Goal: Obtain resource: Obtain resource

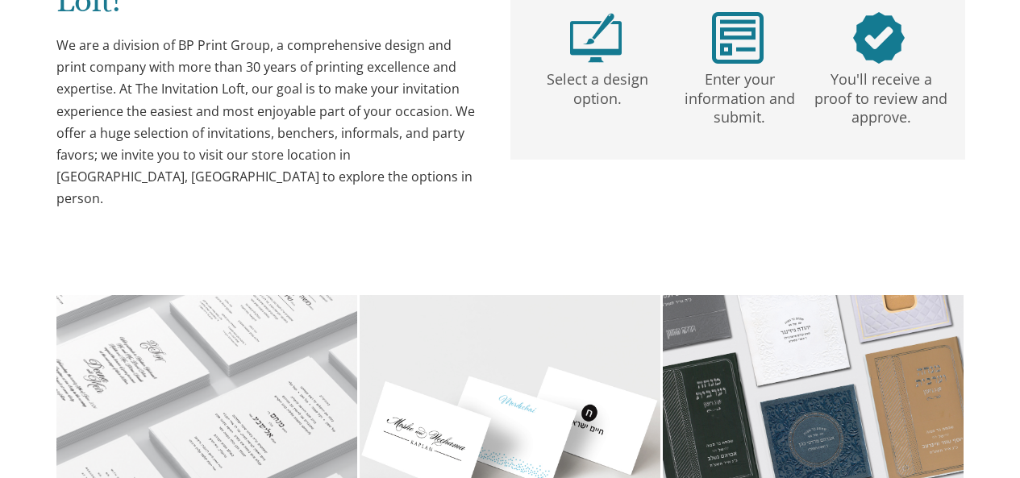
scroll to position [175, 0]
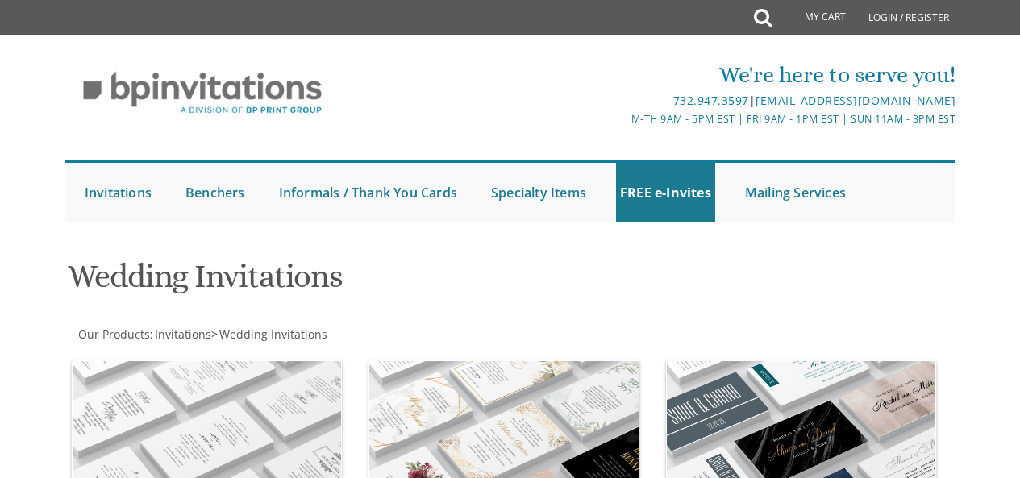
drag, startPoint x: 1031, startPoint y: 156, endPoint x: 1031, endPoint y: 107, distance: 48.4
click at [1019, 107] on html "My Cart Total: View Cart Item(s) Submit My Cart Total: View Cart Item(s) Login …" at bounding box center [510, 239] width 1020 height 478
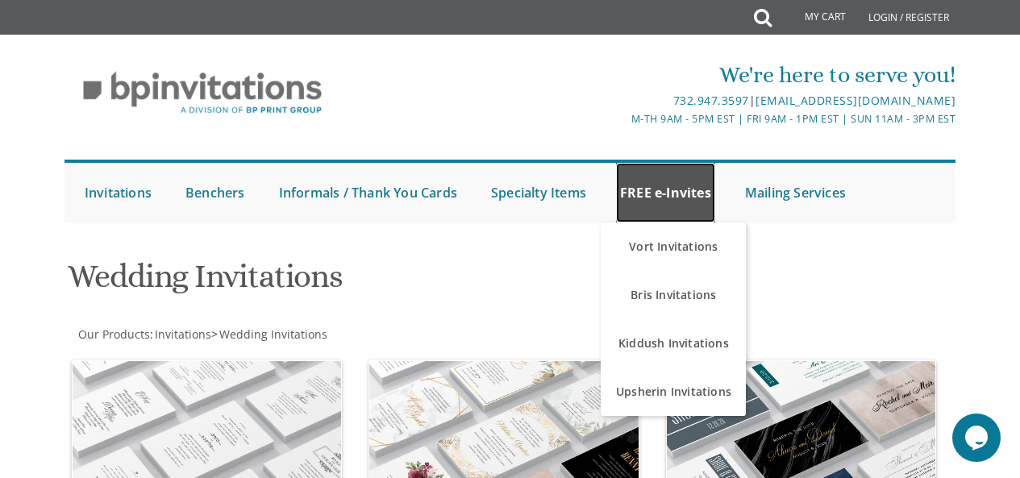
click at [664, 194] on link "FREE e-Invites" at bounding box center [665, 193] width 99 height 60
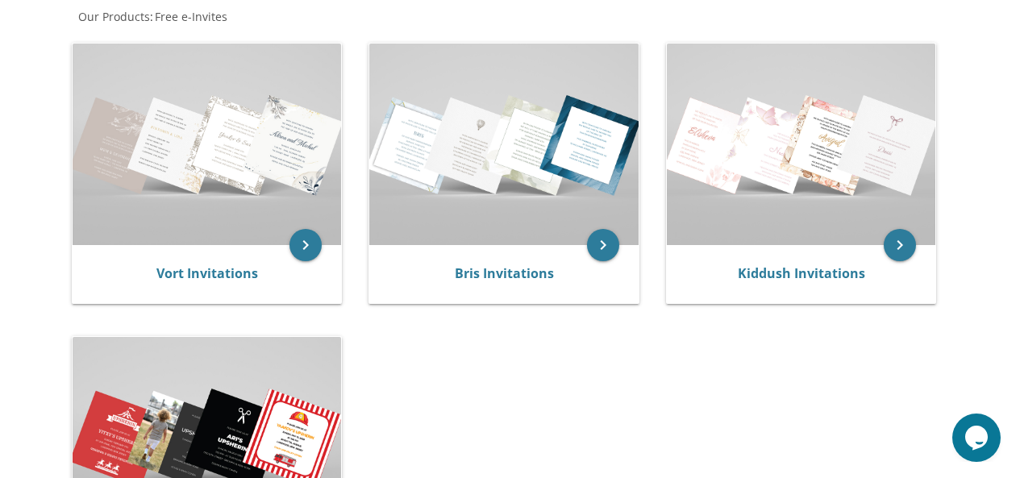
drag, startPoint x: 1031, startPoint y: 106, endPoint x: 1031, endPoint y: 219, distance: 113.7
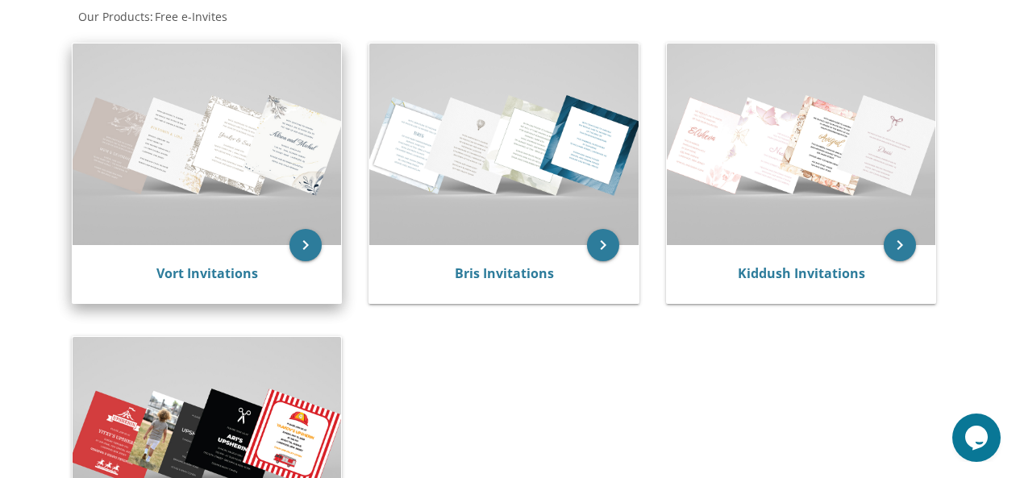
click at [131, 181] on img at bounding box center [207, 145] width 269 height 202
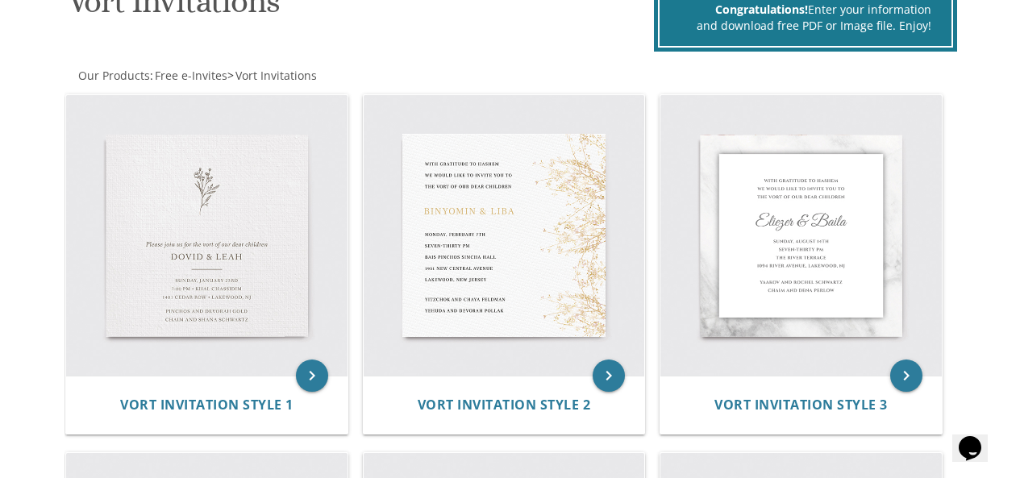
scroll to position [268, 0]
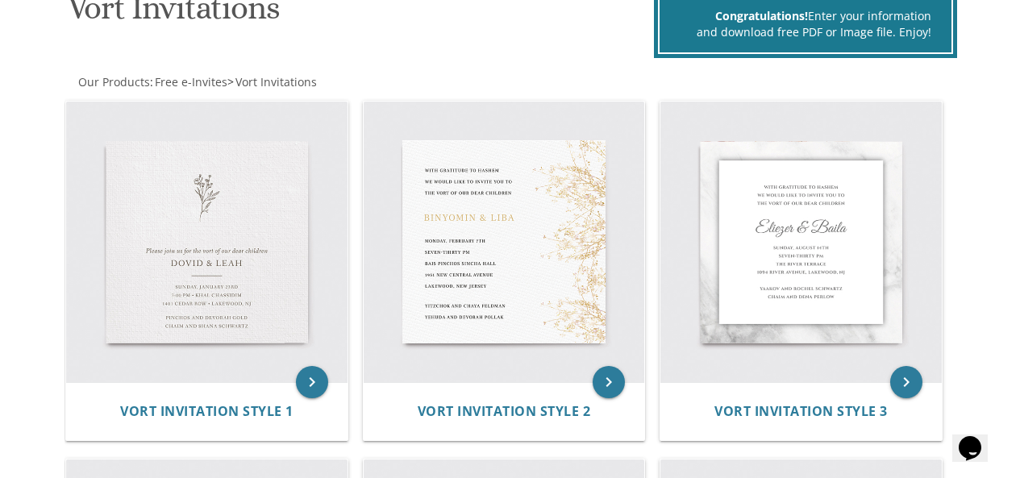
drag, startPoint x: 1031, startPoint y: 72, endPoint x: 1031, endPoint y: 123, distance: 50.8
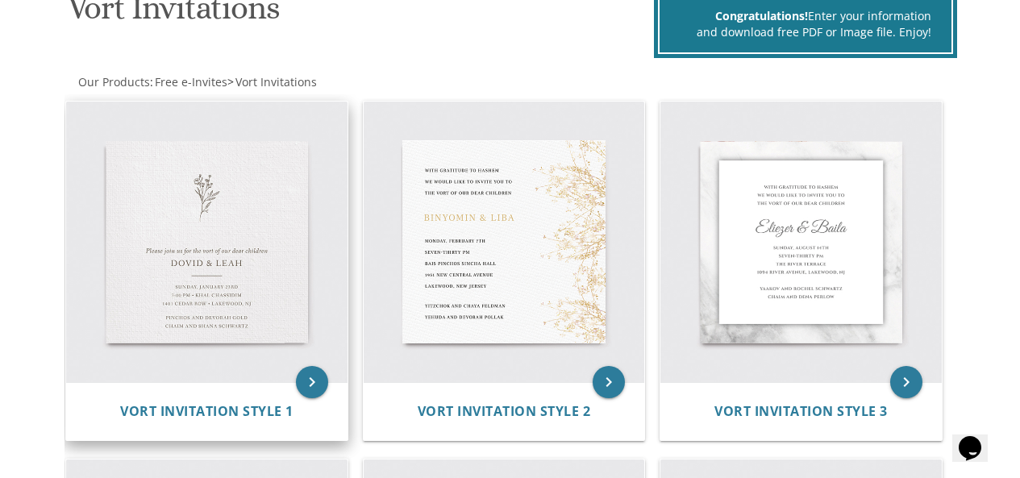
click at [202, 247] on img at bounding box center [206, 242] width 281 height 281
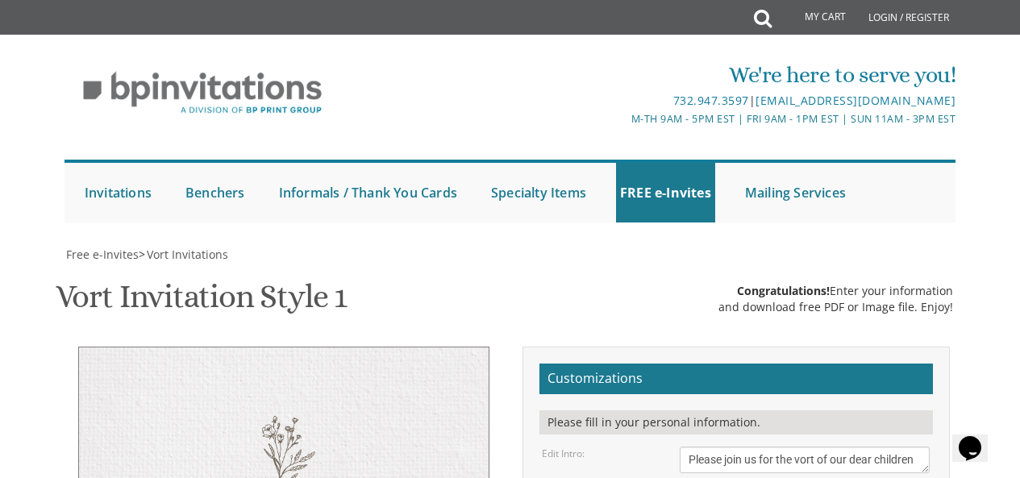
scroll to position [338, 0]
drag, startPoint x: 1030, startPoint y: 108, endPoint x: 1031, endPoint y: 225, distance: 116.9
click at [1020, 225] on html "My Cart Total: View Cart Item(s) Submit My Cart Total: View Cart Item(s) Login …" at bounding box center [510, 239] width 1020 height 478
click at [797, 447] on textarea "Please join us for the vort of our dear children" at bounding box center [805, 460] width 251 height 27
drag, startPoint x: 830, startPoint y: 113, endPoint x: 614, endPoint y: 114, distance: 216.1
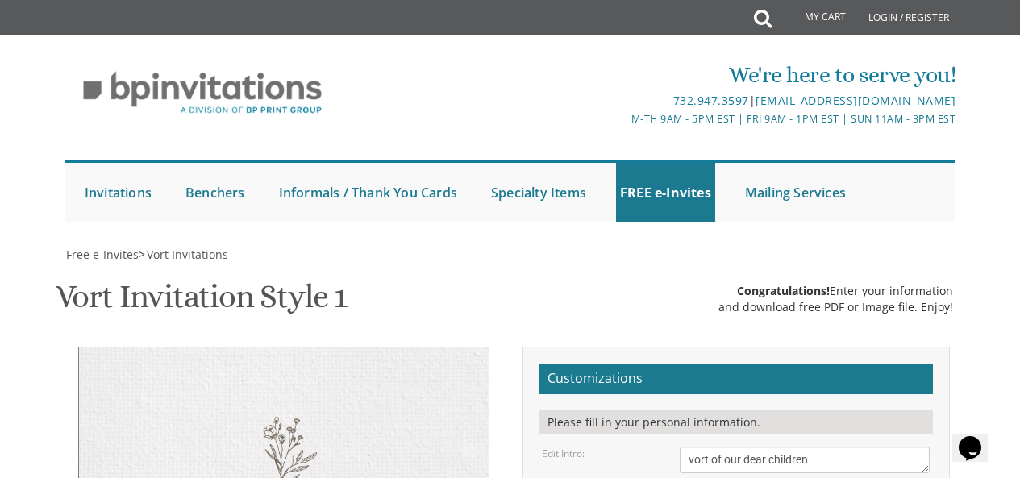
click at [614, 447] on div "Edit Intro: Please join us for the vort of our dear children" at bounding box center [736, 460] width 412 height 27
type textarea "לכבוד הכלה שרה"
drag, startPoint x: 765, startPoint y: 211, endPoint x: 689, endPoint y: 213, distance: 75.8
drag, startPoint x: 855, startPoint y: 285, endPoint x: 681, endPoint y: 251, distance: 176.6
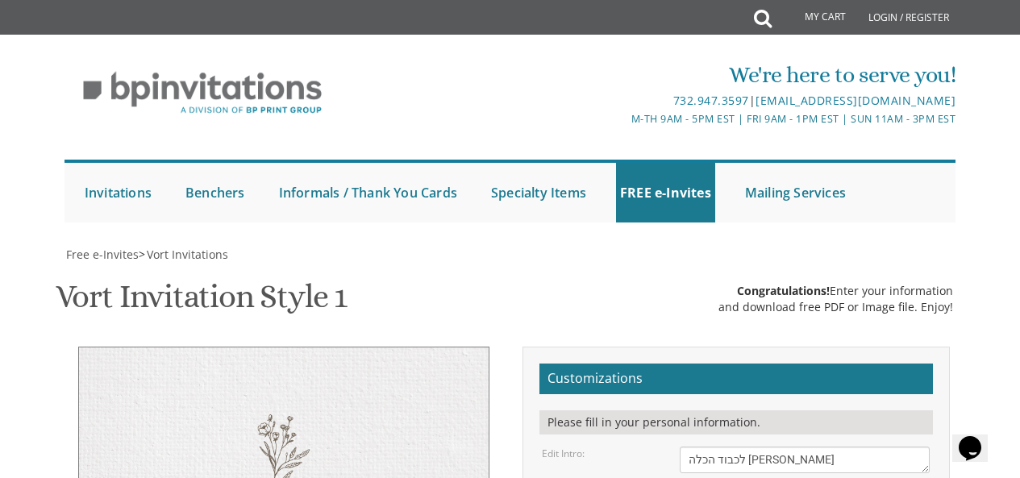
scroll to position [368, 0]
drag, startPoint x: 903, startPoint y: 260, endPoint x: 688, endPoint y: 219, distance: 219.0
paste textarea "שהחיינו וקימנו והגיענו לזמן הזה רק שמחות בכל עת ועונה ה ימלא משאלות ליבך בכל הש…"
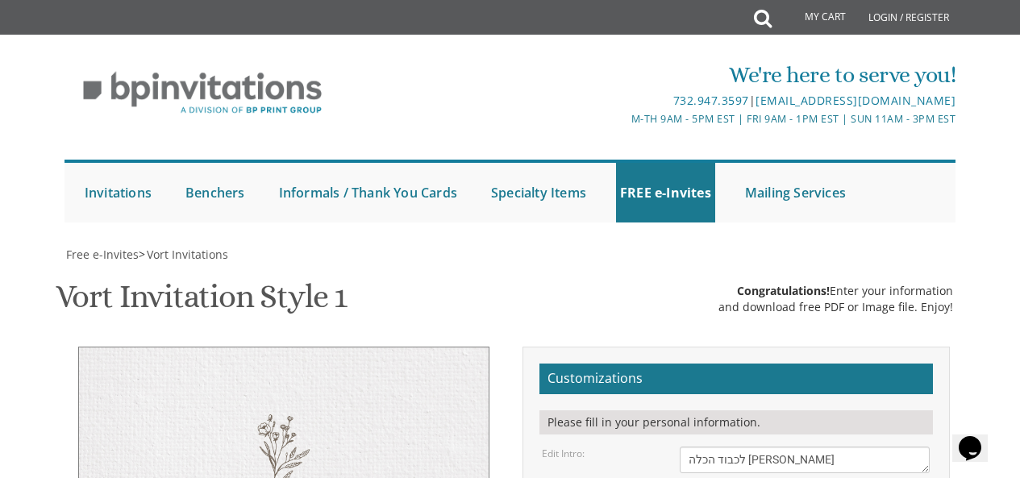
drag, startPoint x: 832, startPoint y: 220, endPoint x: 842, endPoint y: 223, distance: 10.0
drag, startPoint x: 842, startPoint y: 223, endPoint x: 813, endPoint y: 189, distance: 44.0
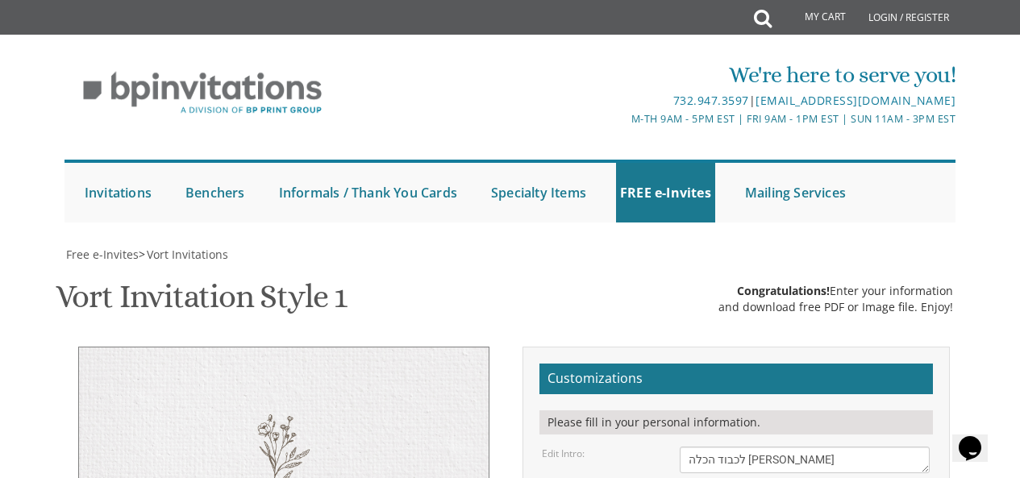
drag, startPoint x: 834, startPoint y: 219, endPoint x: 843, endPoint y: 223, distance: 9.7
drag, startPoint x: 836, startPoint y: 221, endPoint x: 913, endPoint y: 253, distance: 83.1
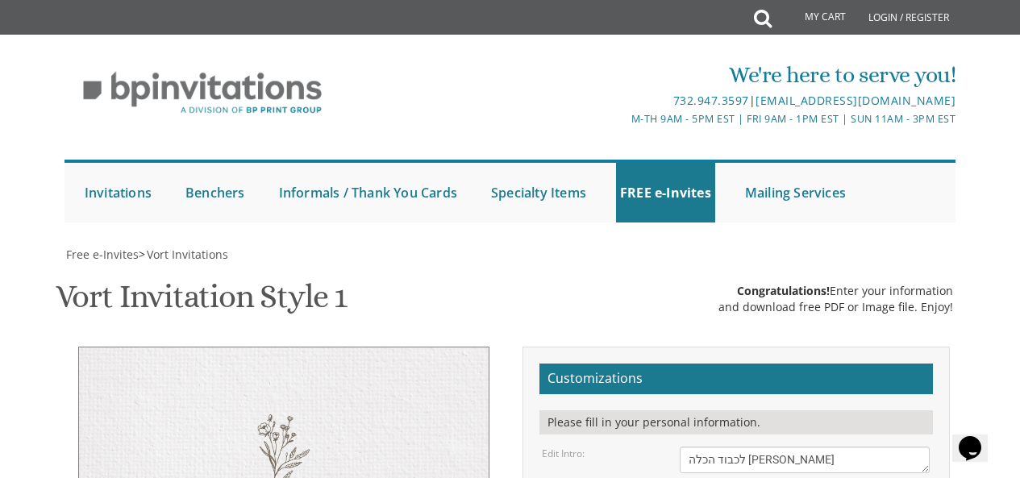
drag, startPoint x: 867, startPoint y: 260, endPoint x: 843, endPoint y: 219, distance: 47.7
drag, startPoint x: 686, startPoint y: 220, endPoint x: 694, endPoint y: 272, distance: 52.2
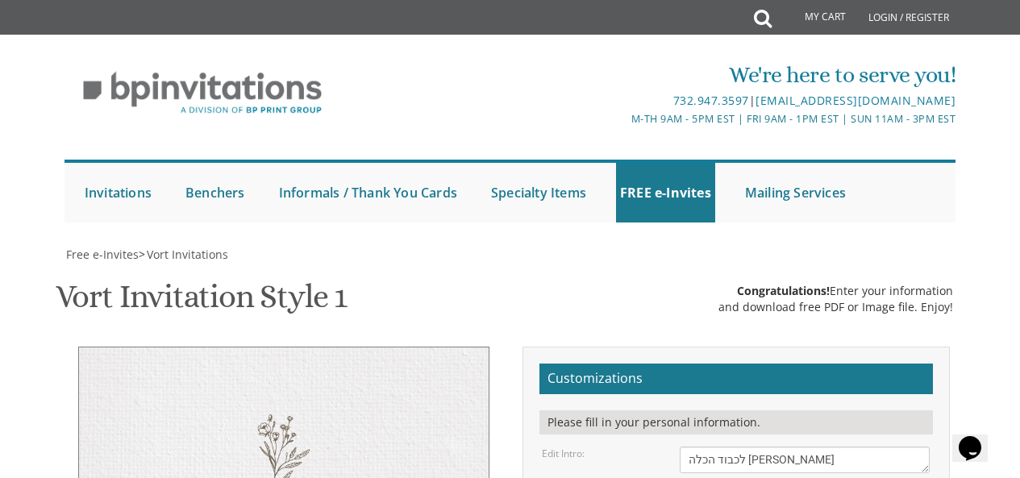
drag, startPoint x: 710, startPoint y: 254, endPoint x: 909, endPoint y: 249, distance: 199.2
drag, startPoint x: 893, startPoint y: 244, endPoint x: 803, endPoint y: 248, distance: 90.4
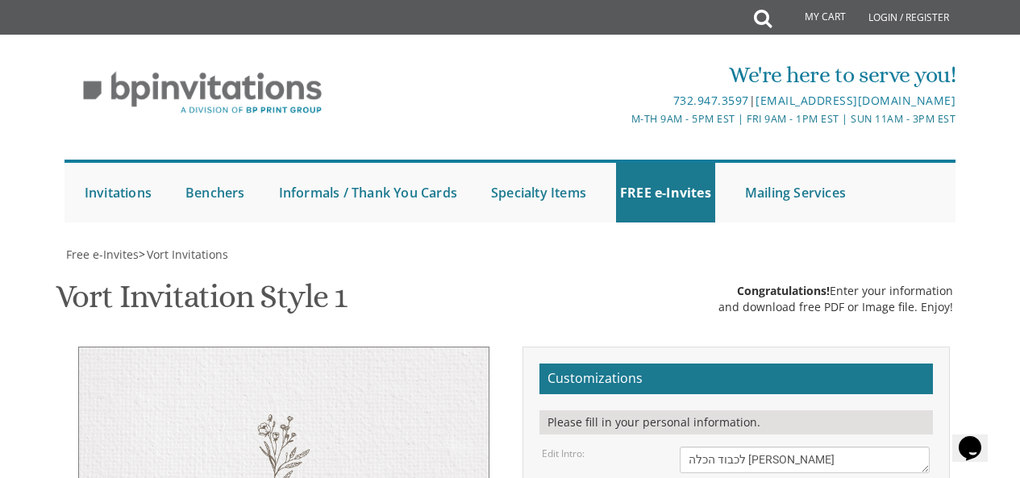
drag, startPoint x: 840, startPoint y: 222, endPoint x: 944, endPoint y: 281, distance: 119.9
drag, startPoint x: 855, startPoint y: 189, endPoint x: 843, endPoint y: 189, distance: 12.9
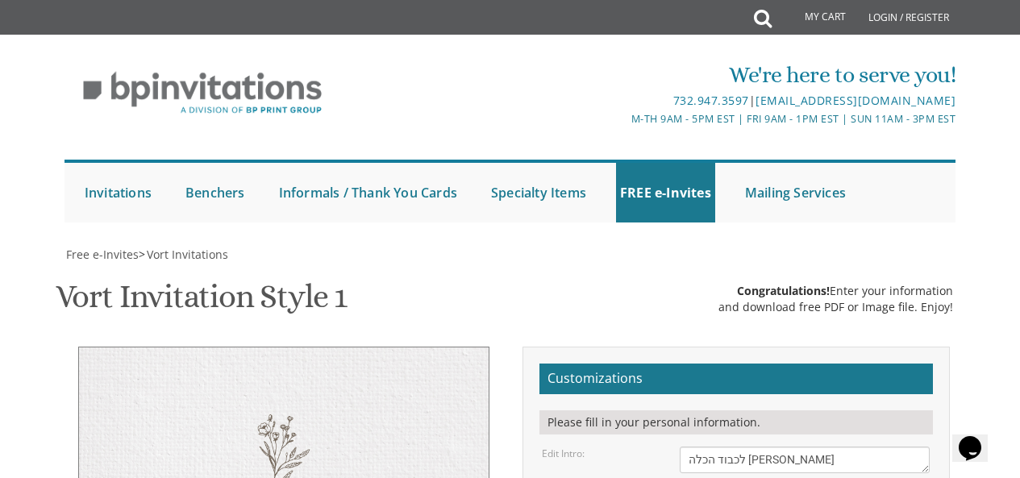
drag, startPoint x: 843, startPoint y: 189, endPoint x: 926, endPoint y: 203, distance: 85.0
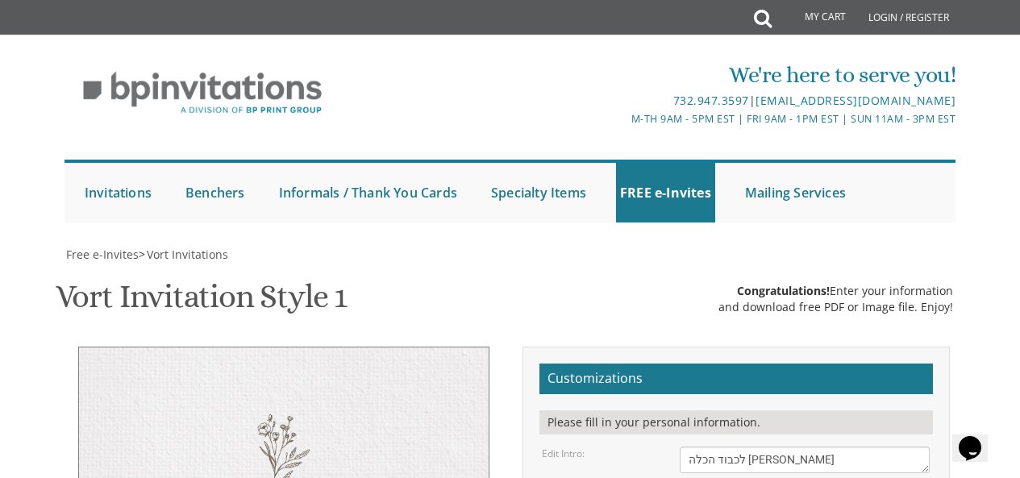
drag, startPoint x: 836, startPoint y: 342, endPoint x: 672, endPoint y: 323, distance: 165.5
drag, startPoint x: 850, startPoint y: 260, endPoint x: 841, endPoint y: 259, distance: 8.9
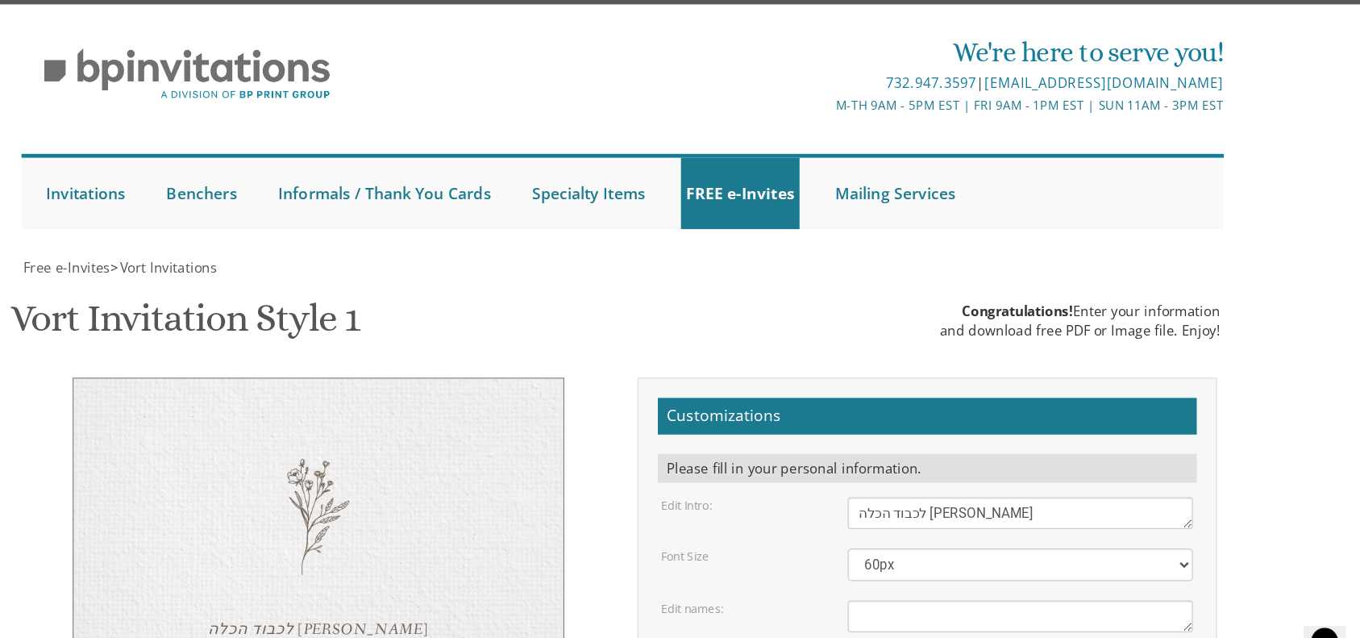
scroll to position [333, 0]
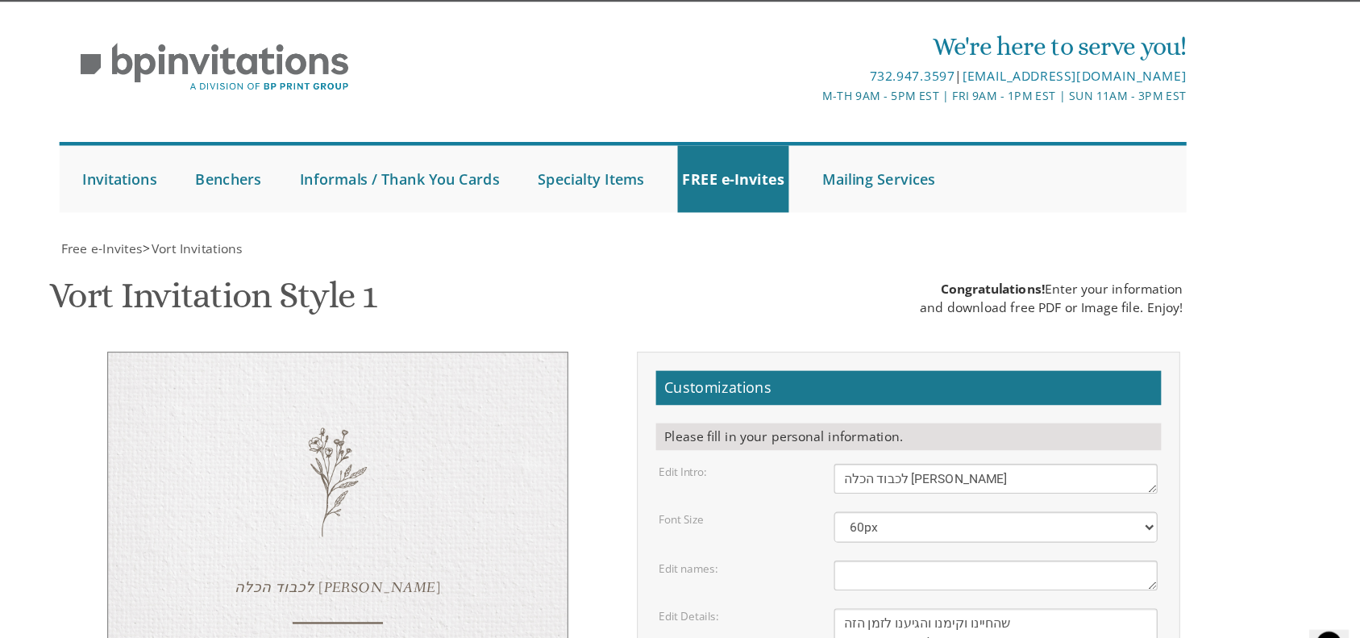
drag, startPoint x: 1049, startPoint y: 253, endPoint x: 1029, endPoint y: 255, distance: 20.2
click at [1029, 477] on textarea "Sunday, January 23rd 7:00 pm • Khal Chassidim 1401 Cedar Row • Lakewood, NJ" at bounding box center [1012, 606] width 289 height 60
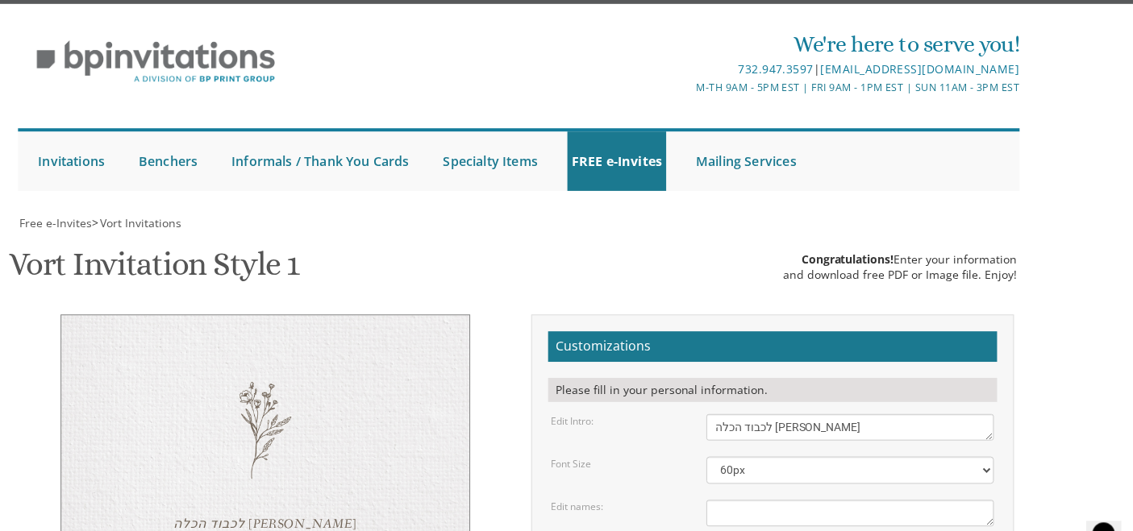
scroll to position [332, 0]
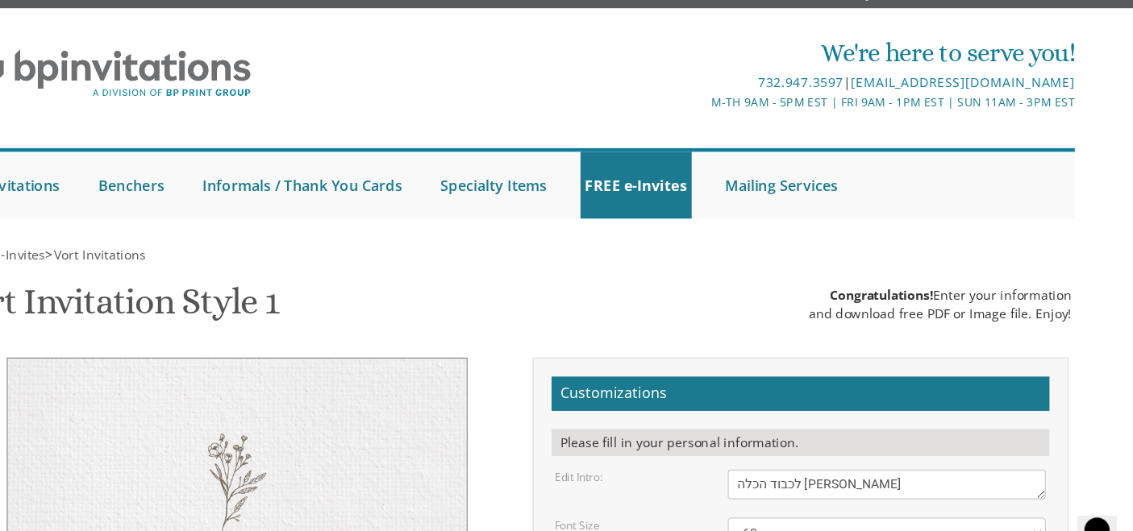
drag, startPoint x: 959, startPoint y: 285, endPoint x: 915, endPoint y: 251, distance: 55.7
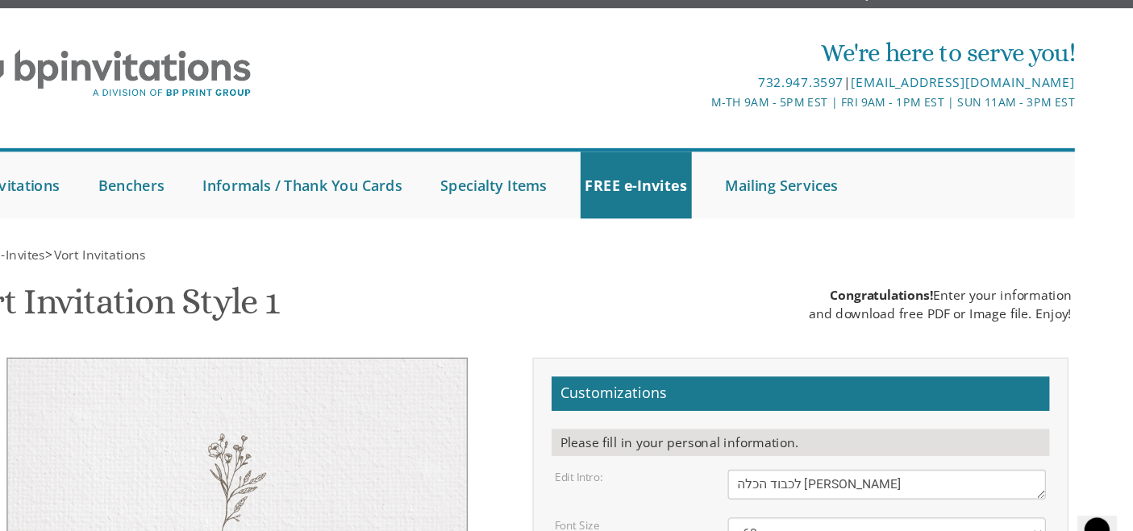
type textarea "ש"
paste textarea "שהחיינו וקימנו והגיענו לזמן הזה רק שמחות בכל עת ועונה ה ימלא משאלות ליבך בכל הש…"
type textarea "ש"
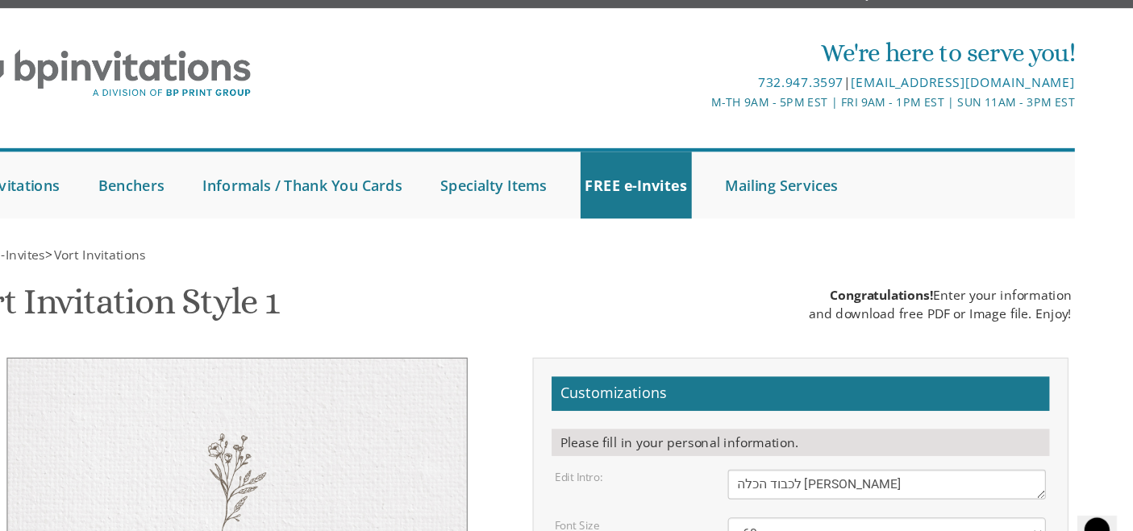
drag, startPoint x: 880, startPoint y: 119, endPoint x: 814, endPoint y: 138, distance: 68.1
drag, startPoint x: 863, startPoint y: 130, endPoint x: 761, endPoint y: 124, distance: 101.7
click at [761, 447] on textarea "Please join us for the vort of our dear children" at bounding box center [895, 460] width 285 height 27
drag, startPoint x: 906, startPoint y: 352, endPoint x: 752, endPoint y: 330, distance: 155.5
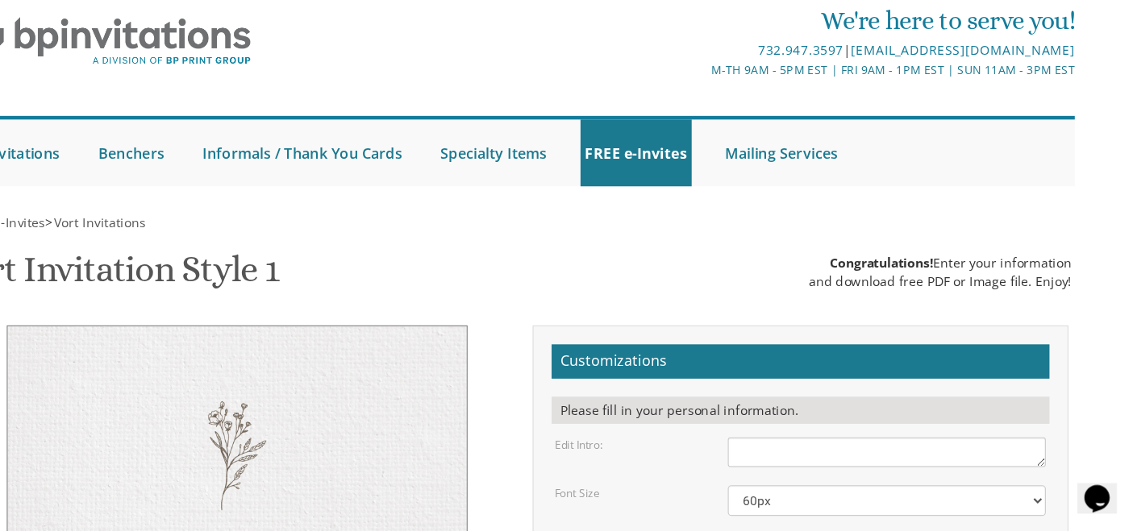
scroll to position [152, 0]
click at [551, 406] on div at bounding box center [315, 492] width 478 height 291
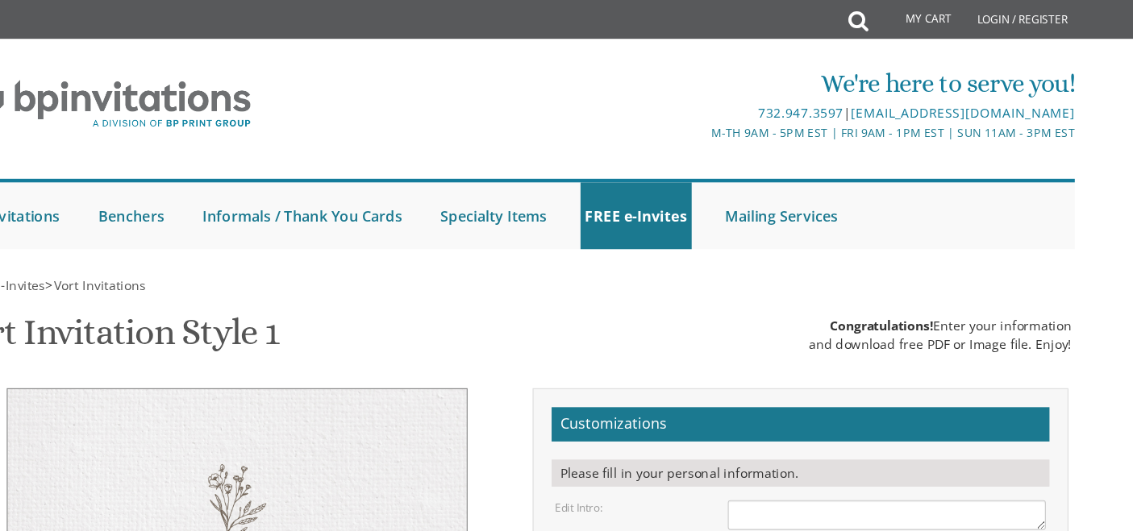
scroll to position [0, 0]
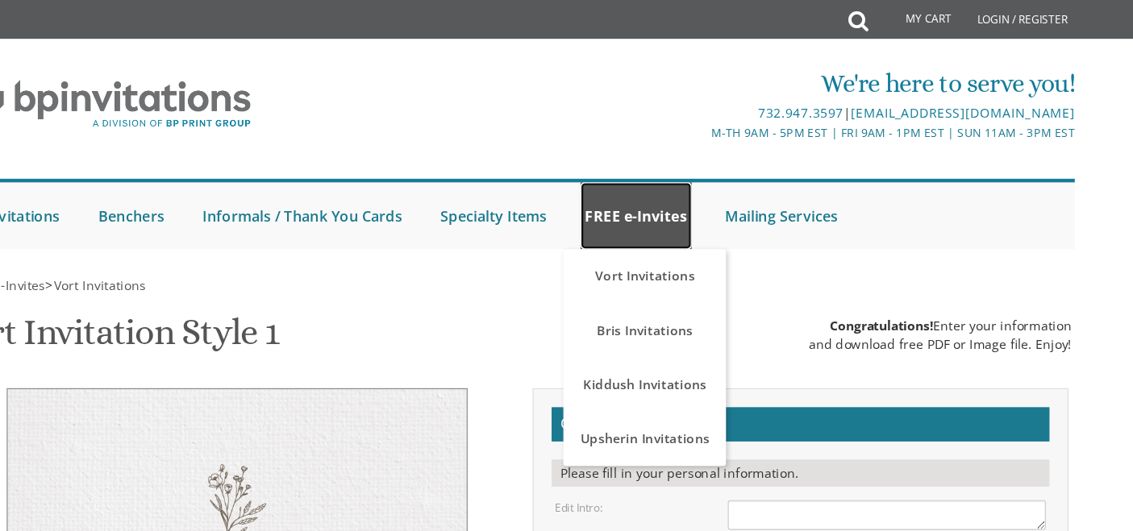
click at [664, 190] on link "FREE e-Invites" at bounding box center [671, 193] width 99 height 60
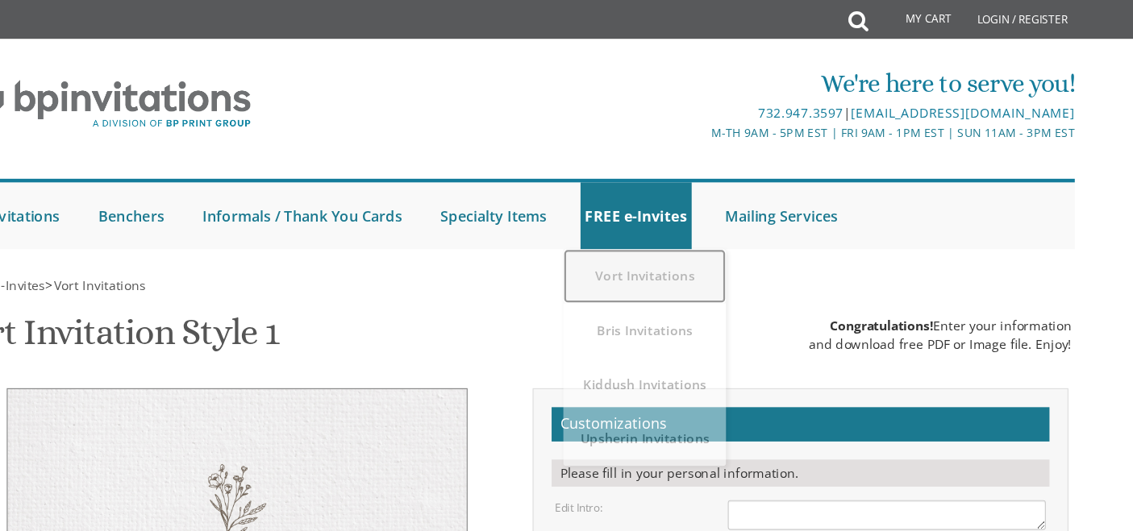
click at [686, 248] on link "Vort Invitations" at bounding box center [678, 247] width 145 height 48
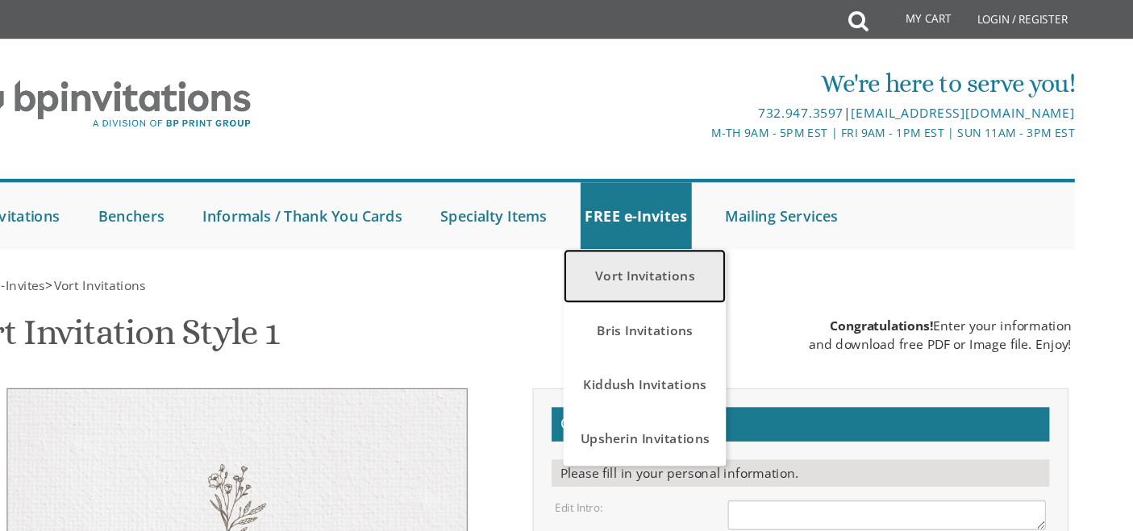
click at [687, 251] on link "Vort Invitations" at bounding box center [678, 247] width 145 height 48
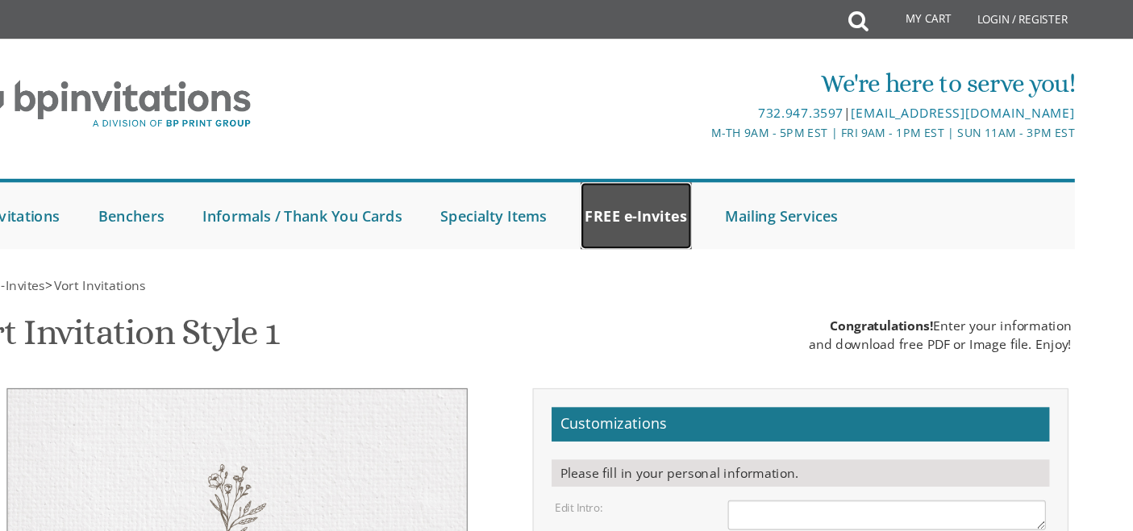
click at [692, 189] on link "FREE e-Invites" at bounding box center [671, 193] width 99 height 60
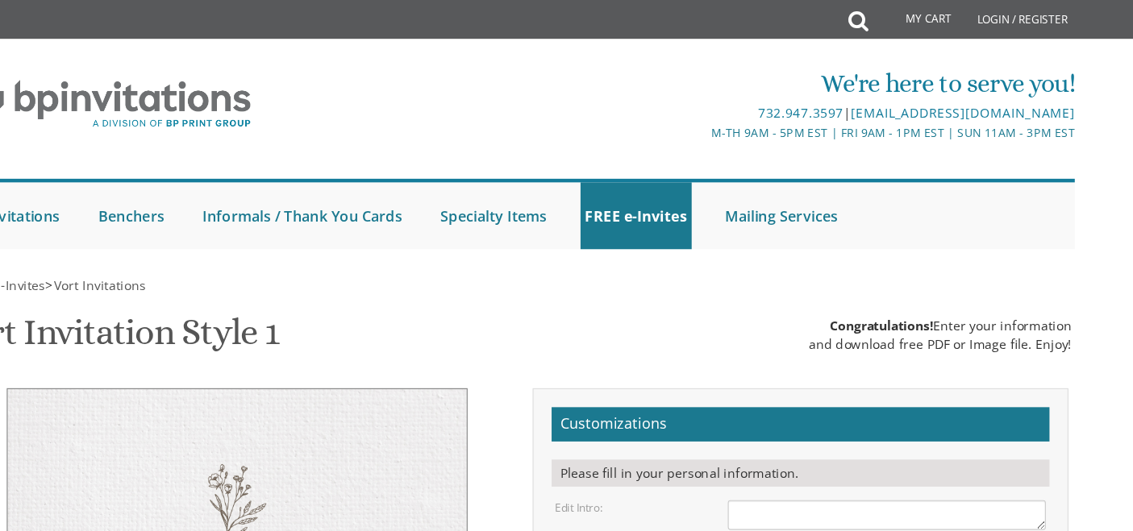
click at [674, 235] on div at bounding box center [566, 239] width 1020 height 16
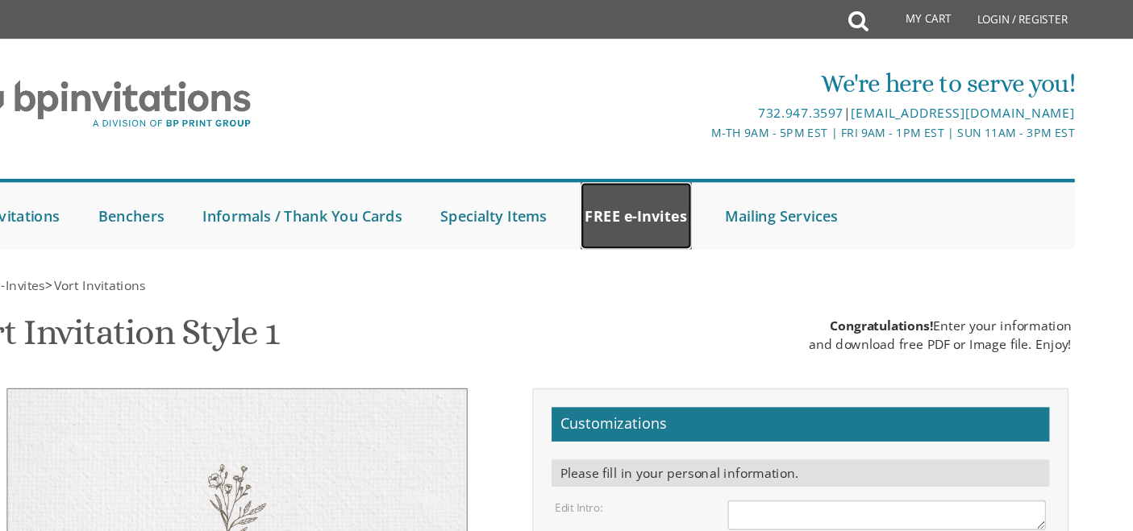
click at [689, 165] on link "FREE e-Invites" at bounding box center [671, 193] width 99 height 60
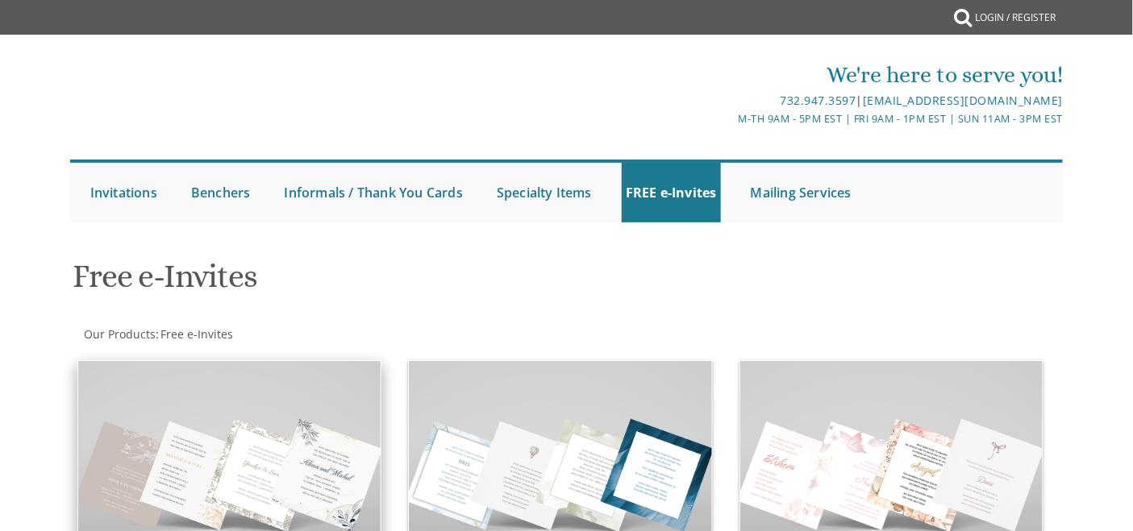
click at [292, 510] on img at bounding box center [229, 474] width 303 height 227
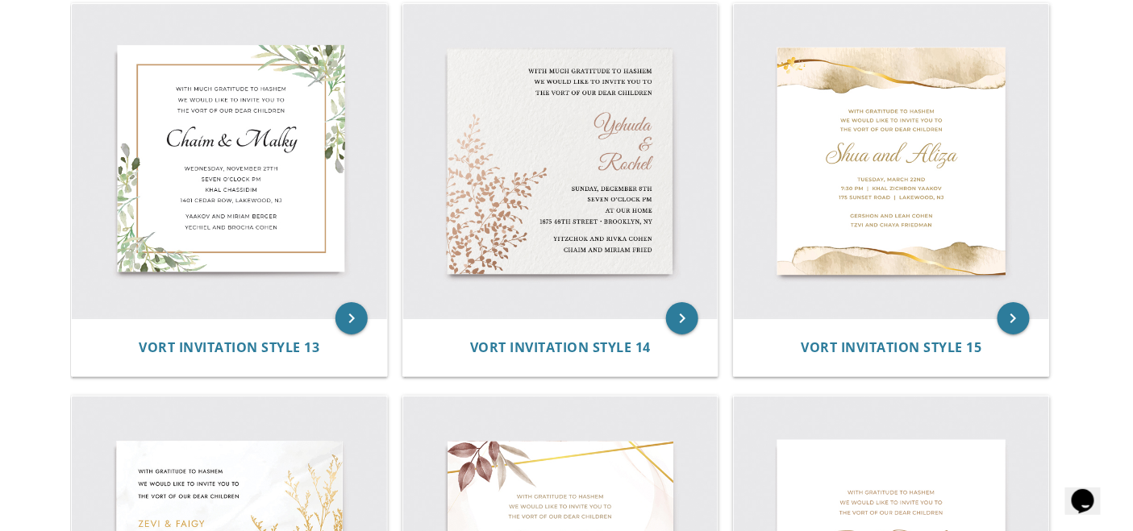
scroll to position [1943, 0]
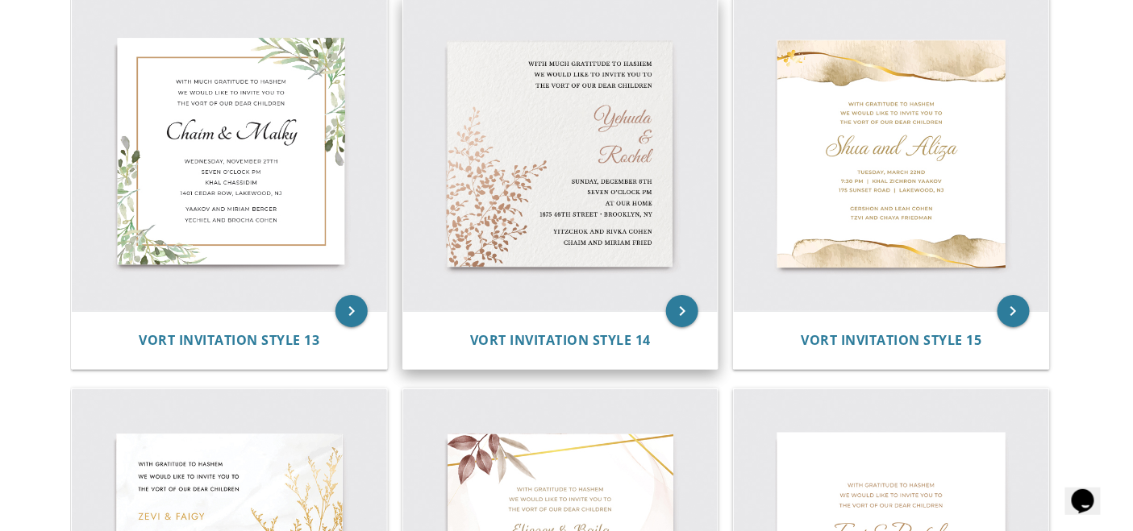
click at [578, 187] on img at bounding box center [560, 154] width 315 height 315
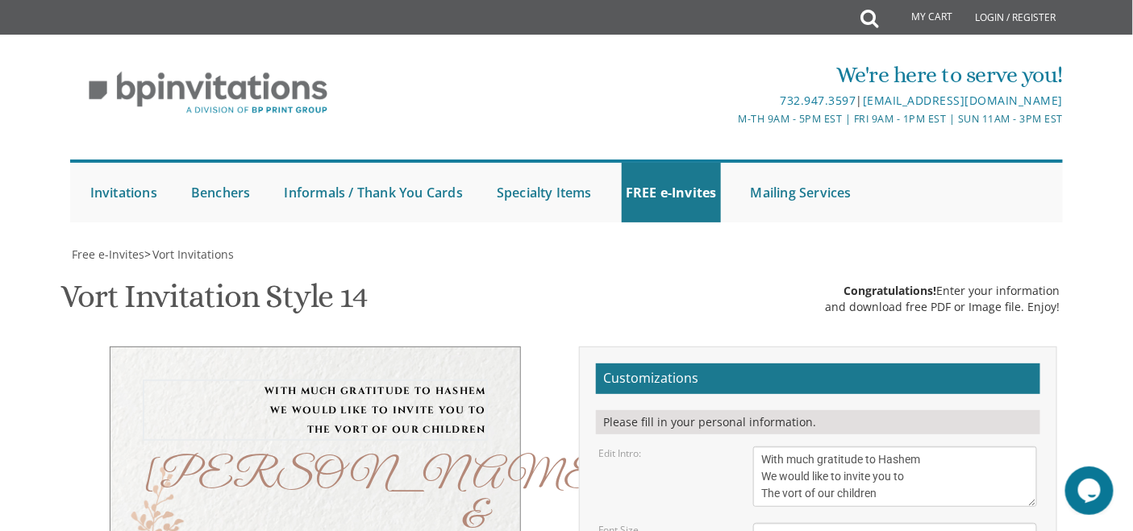
drag, startPoint x: 886, startPoint y: 200, endPoint x: 755, endPoint y: 168, distance: 135.3
click at [755, 447] on textarea "With much gratitude to Hashem We would like to invite you to The vort of our ch…" at bounding box center [895, 477] width 285 height 60
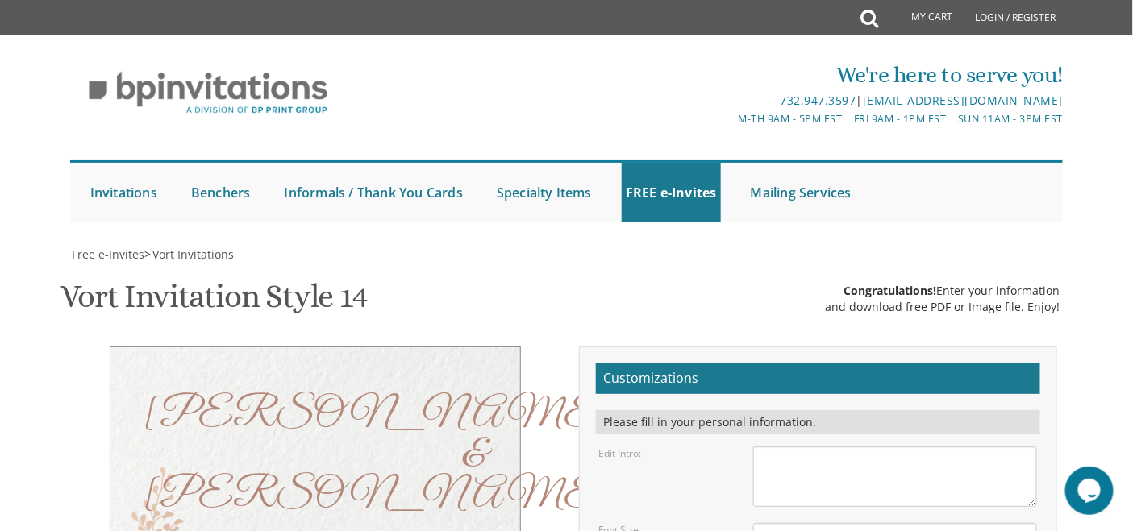
drag, startPoint x: 831, startPoint y: 339, endPoint x: 802, endPoint y: 319, distance: 34.9
drag, startPoint x: 802, startPoint y: 319, endPoint x: 756, endPoint y: 282, distance: 59.1
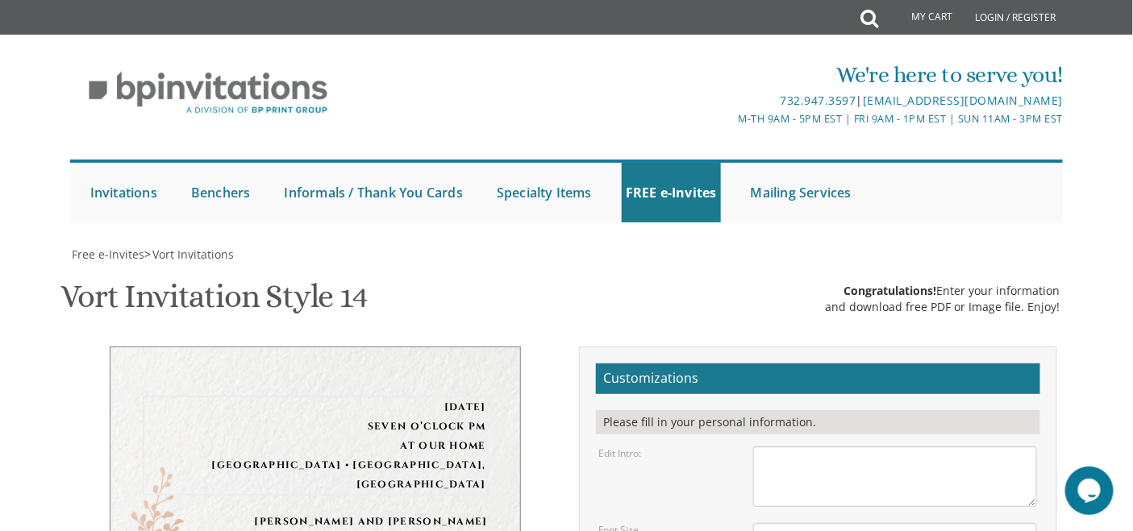
drag, startPoint x: 940, startPoint y: 406, endPoint x: 760, endPoint y: 356, distance: 187.6
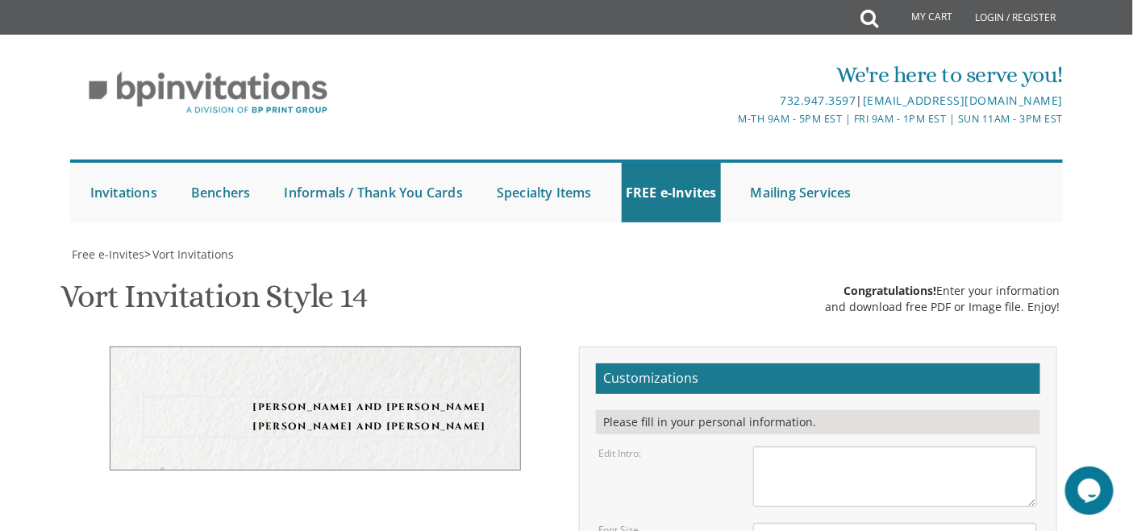
drag, startPoint x: 884, startPoint y: 480, endPoint x: 749, endPoint y: 440, distance: 141.1
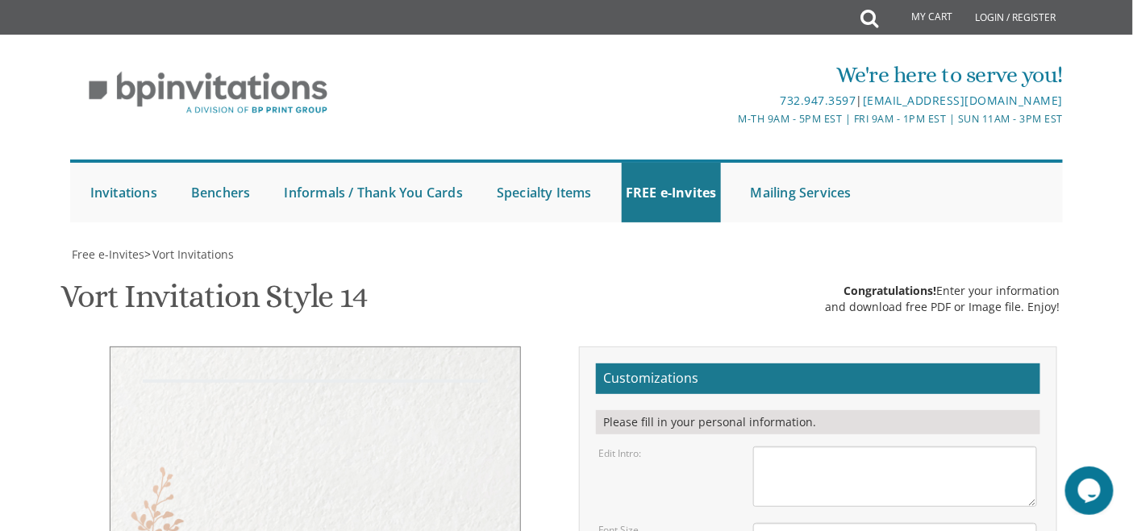
click at [814, 447] on textarea "With much gratitude to Hashem We would like to invite you to The vort of our ch…" at bounding box center [895, 477] width 285 height 60
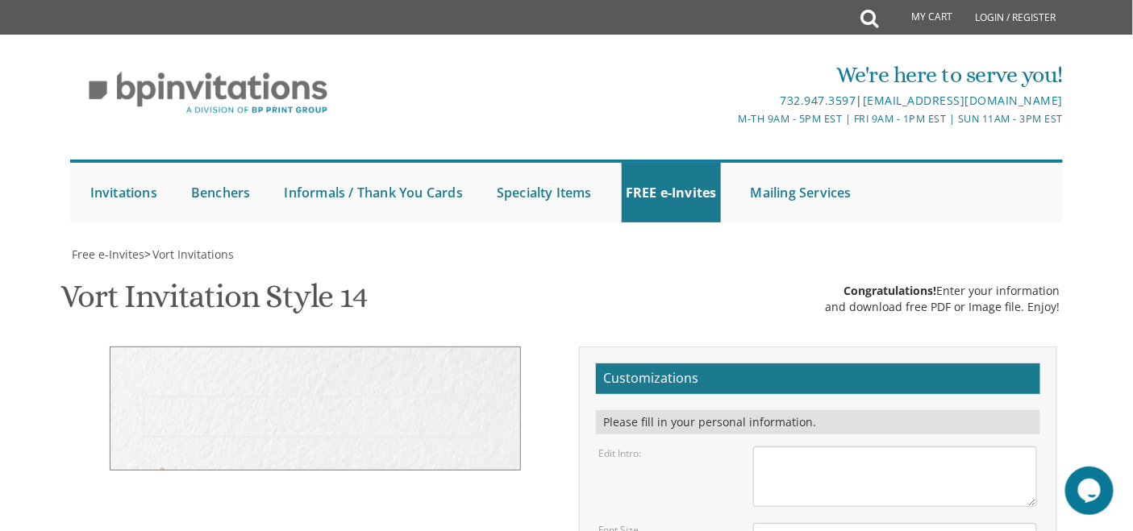
scroll to position [0, 0]
type textarea "Yitzchok and Rivka Cohen Chaim and Miriam Fried"
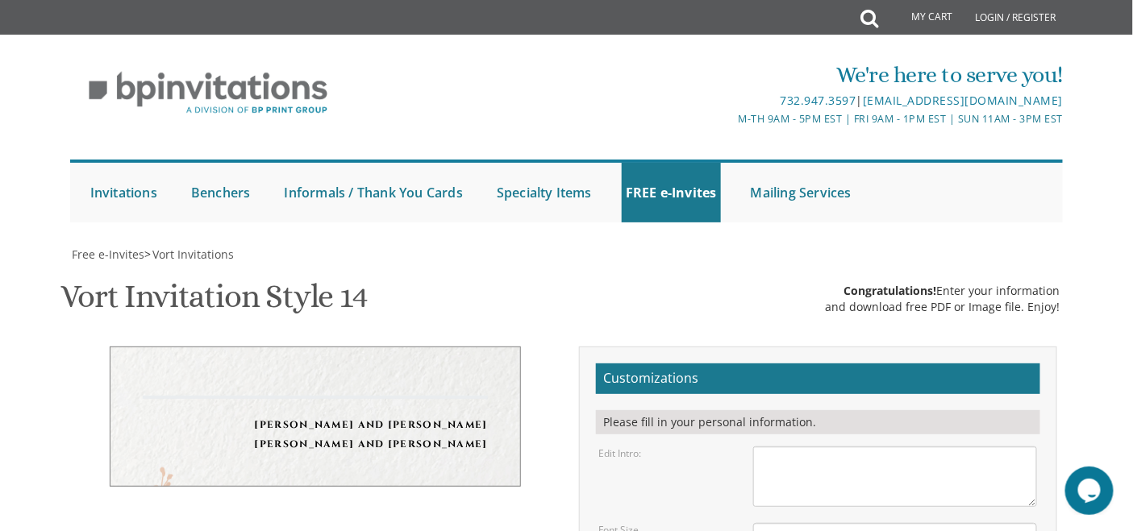
type textarea "Sunday, December 8th Seven o’clock pm at our home 1675 46th street • Brooklyn, …"
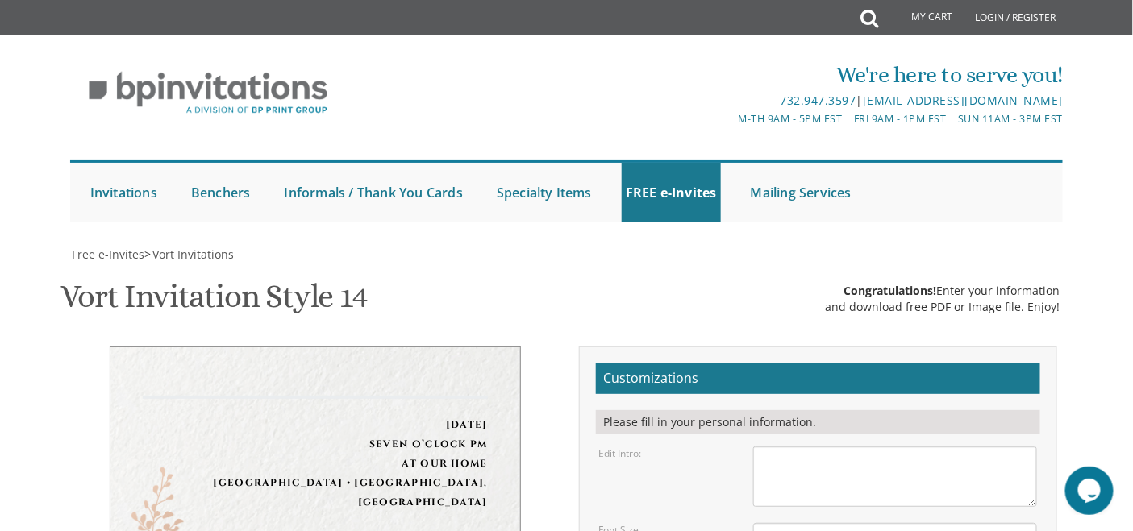
type textarea "Yehuda & Rochel"
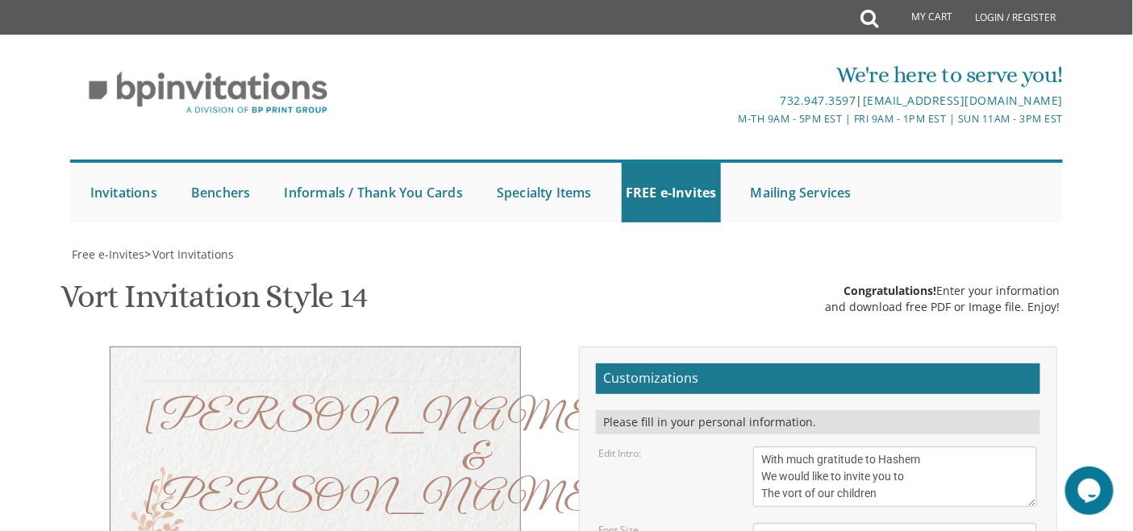
scroll to position [144, 0]
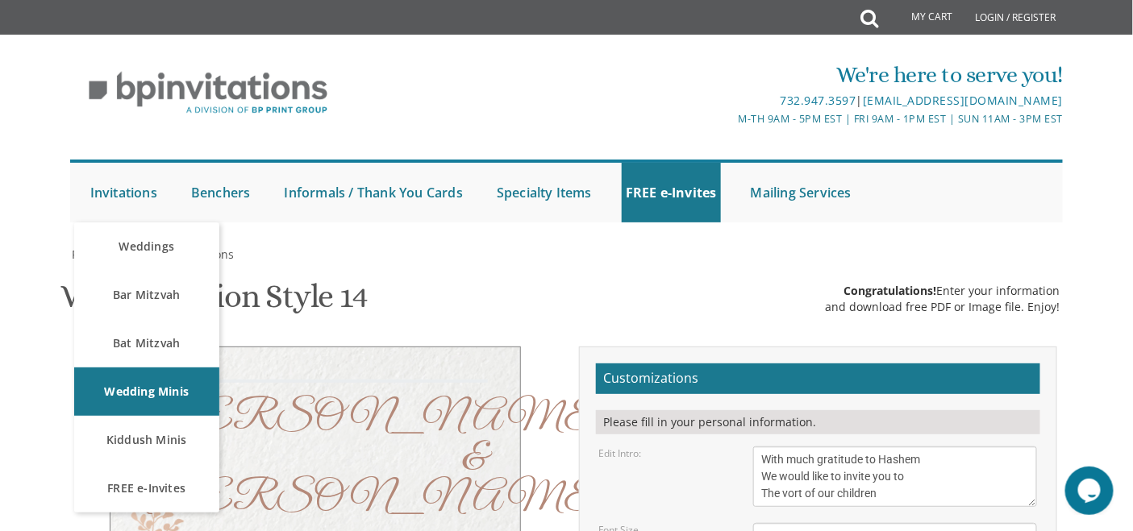
type textarea "With much gratitude to Hashem We would like to invite you to The vort of our ch…"
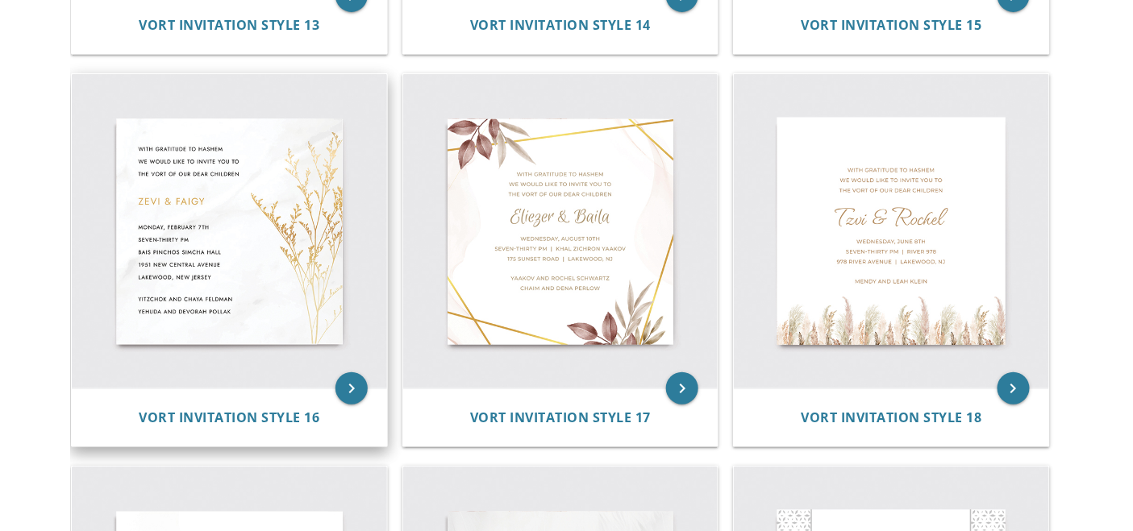
click at [331, 244] on img at bounding box center [229, 231] width 315 height 315
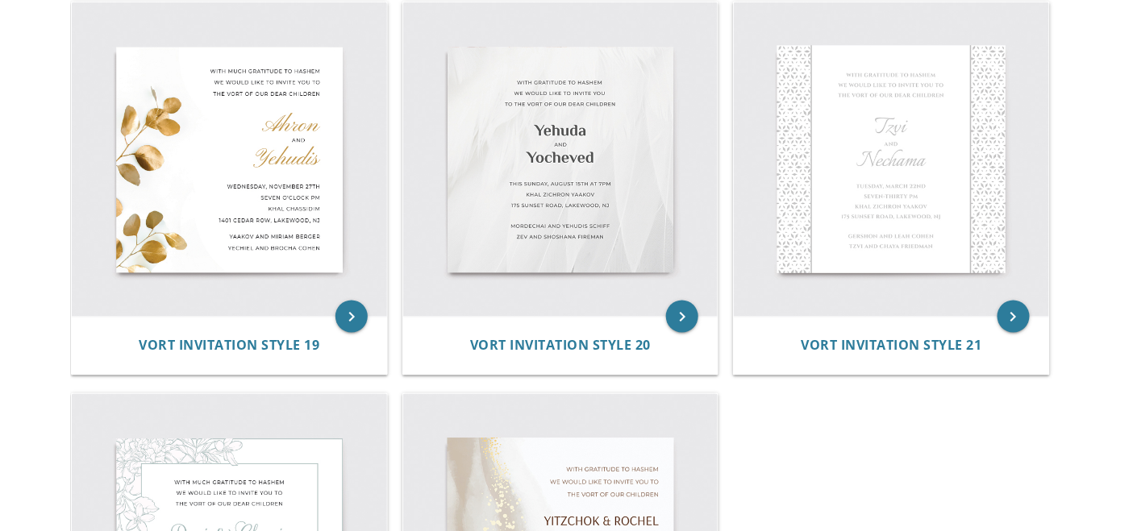
scroll to position [2720, 0]
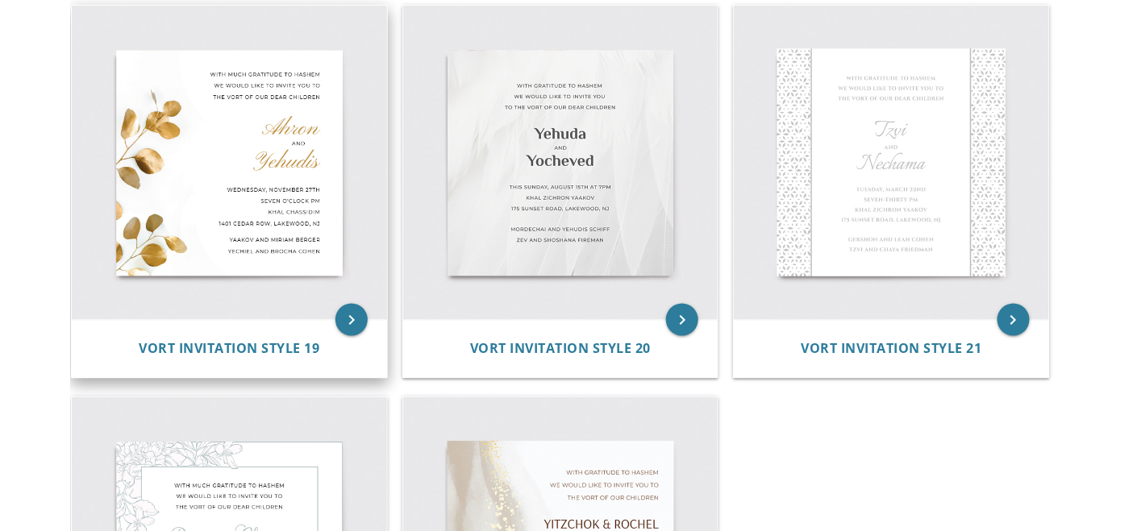
click at [303, 222] on img at bounding box center [229, 163] width 315 height 315
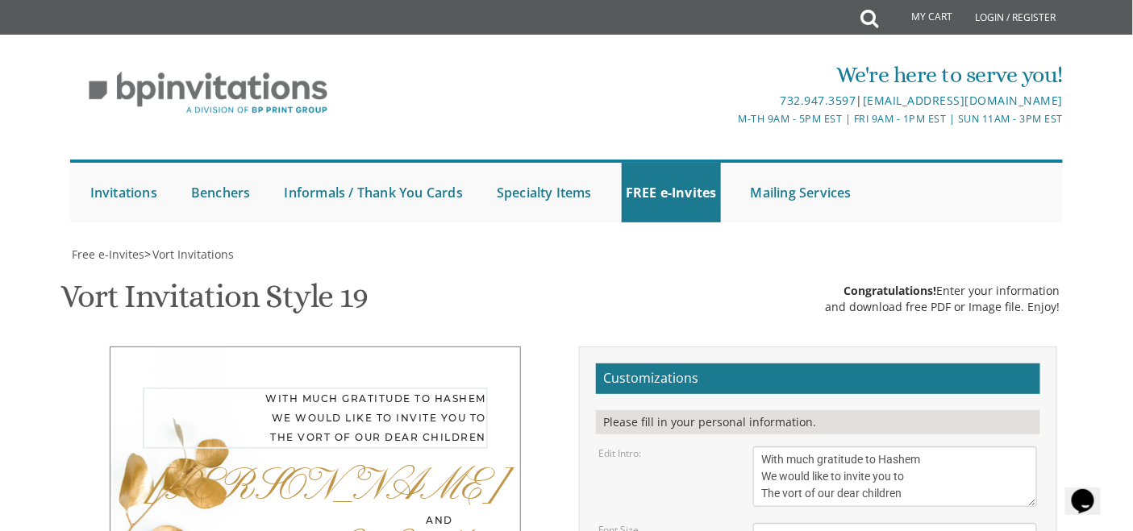
drag, startPoint x: 935, startPoint y: 154, endPoint x: 757, endPoint y: 121, distance: 181.2
click at [757, 447] on textarea "With much gratitude to Hashem We would like to invite you to The vort of our de…" at bounding box center [895, 477] width 285 height 60
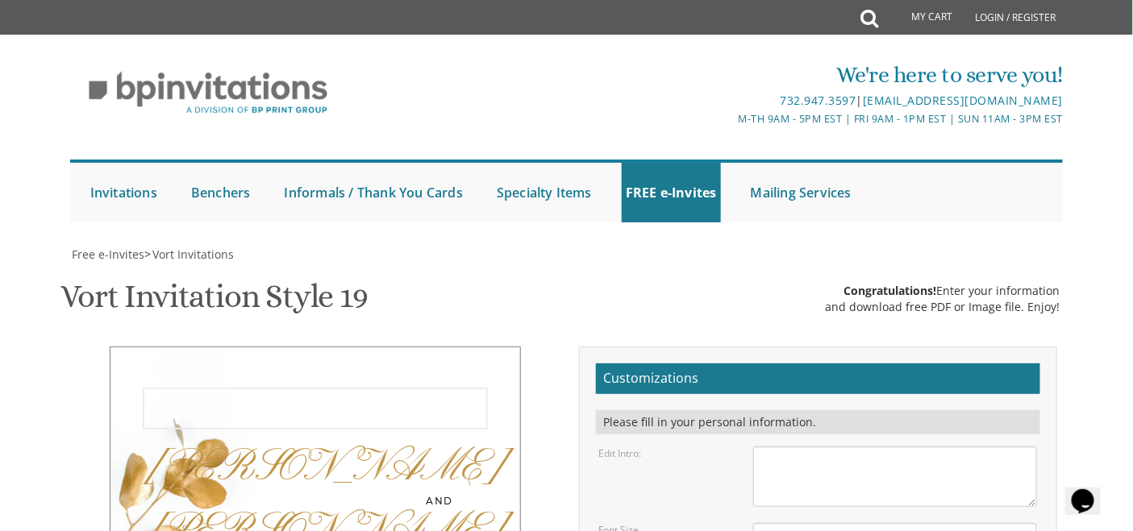
click at [805, 447] on textarea "With much gratitude to Hashem We would like to invite you to The vort of our de…" at bounding box center [895, 477] width 285 height 60
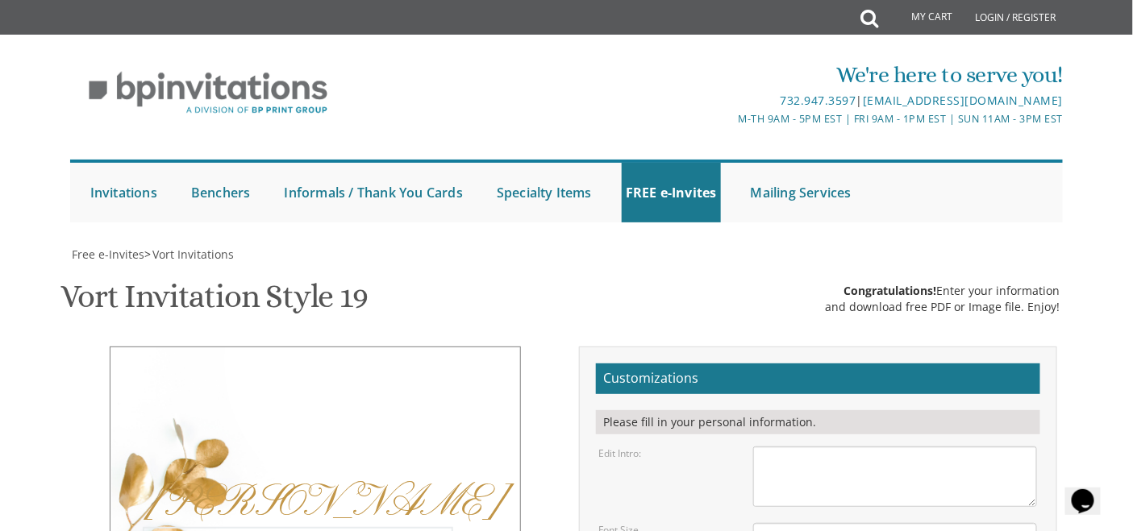
click at [821, 447] on textarea "With much gratitude to Hashem We would like to invite you to The vort of our de…" at bounding box center [895, 477] width 285 height 60
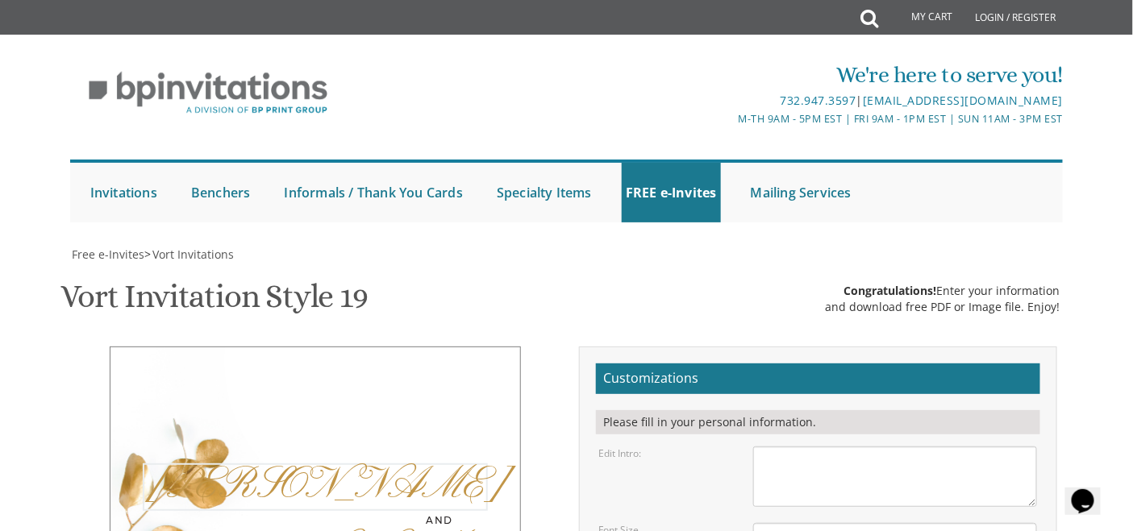
drag, startPoint x: 825, startPoint y: 243, endPoint x: 750, endPoint y: 246, distance: 75.1
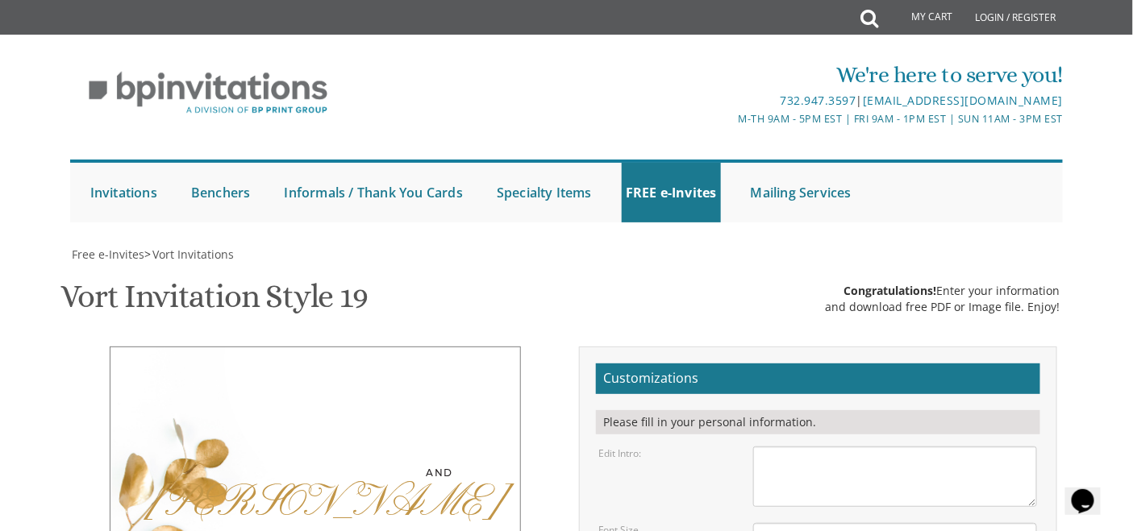
drag, startPoint x: 797, startPoint y: 294, endPoint x: 748, endPoint y: 296, distance: 49.2
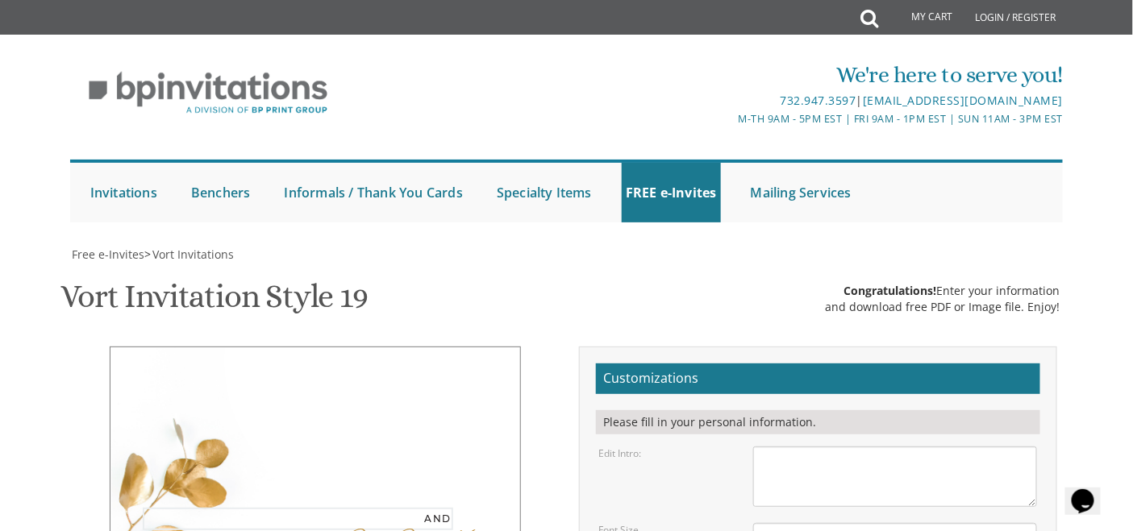
drag, startPoint x: 800, startPoint y: 278, endPoint x: 755, endPoint y: 289, distance: 46.4
drag, startPoint x: 812, startPoint y: 360, endPoint x: 754, endPoint y: 381, distance: 61.5
drag, startPoint x: 926, startPoint y: 457, endPoint x: 760, endPoint y: 404, distance: 173.6
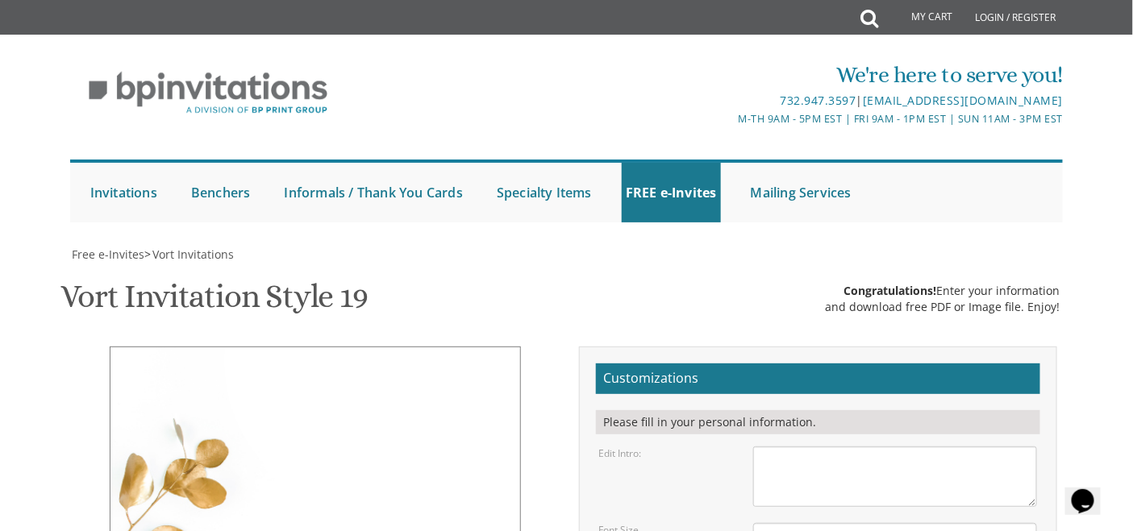
drag, startPoint x: 909, startPoint y: 520, endPoint x: 758, endPoint y: 489, distance: 154.0
